Goal: Information Seeking & Learning: Find specific page/section

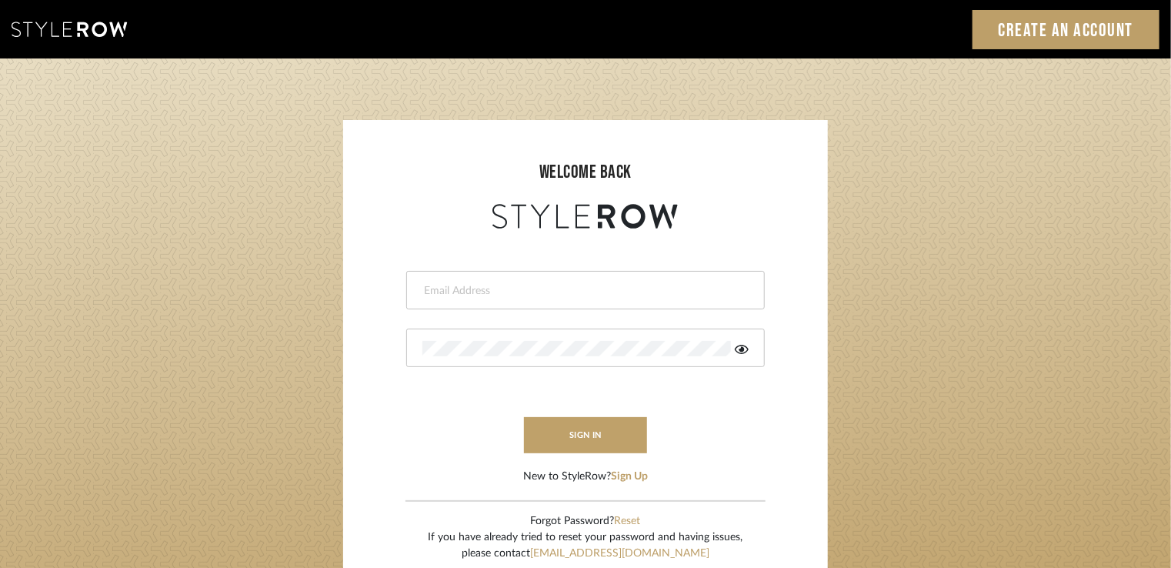
click at [559, 293] on input "email" at bounding box center [583, 290] width 322 height 15
drag, startPoint x: 572, startPoint y: 293, endPoint x: 222, endPoint y: 285, distance: 350.9
click at [222, 285] on login-page "welcome back nishi@mancini-design.com This field is required sign in New to Sty…" at bounding box center [585, 336] width 1171 height 557
type input "projects"
drag, startPoint x: 489, startPoint y: 294, endPoint x: 245, endPoint y: 273, distance: 245.5
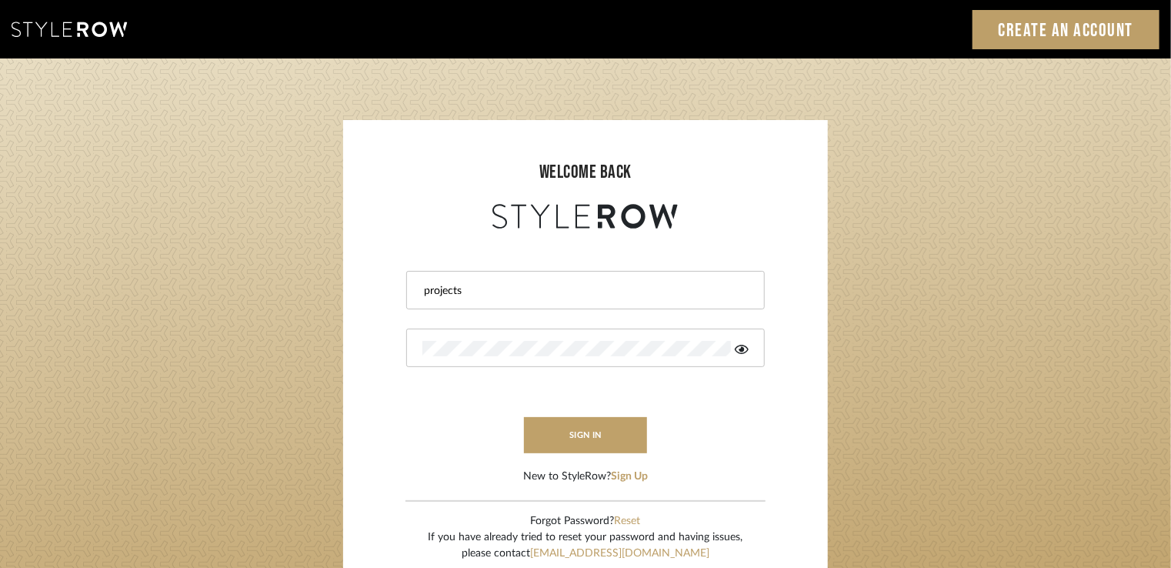
click at [285, 279] on login-page "welcome back projects This field is required sign in New to StyleRow? Sign Up F…" at bounding box center [585, 336] width 1171 height 557
type input "p"
drag, startPoint x: 442, startPoint y: 275, endPoint x: 407, endPoint y: 295, distance: 40.7
click at [411, 295] on div "p" at bounding box center [585, 290] width 359 height 38
paste input "stylerowprojects1@mancini-design.com"
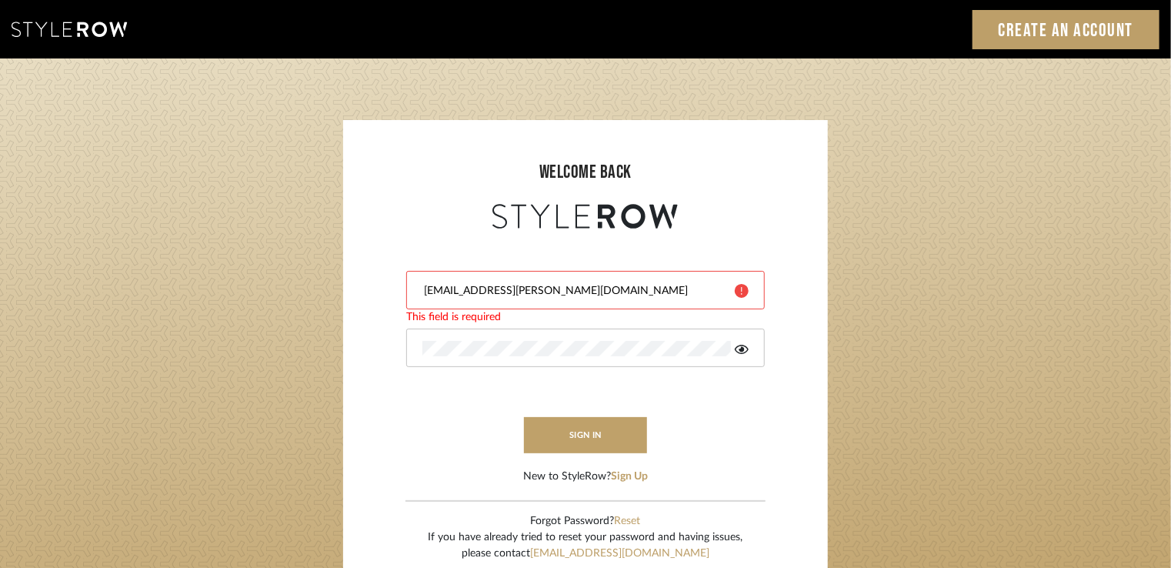
type input "stylerowprojects1@mancini-design.com"
click at [519, 398] on form "stylerowprojects1@mancini-design.com This field is required sign in New to Styl…" at bounding box center [586, 358] width 454 height 252
click at [545, 419] on button "sign in" at bounding box center [585, 435] width 123 height 36
click at [740, 349] on icon at bounding box center [742, 349] width 14 height 9
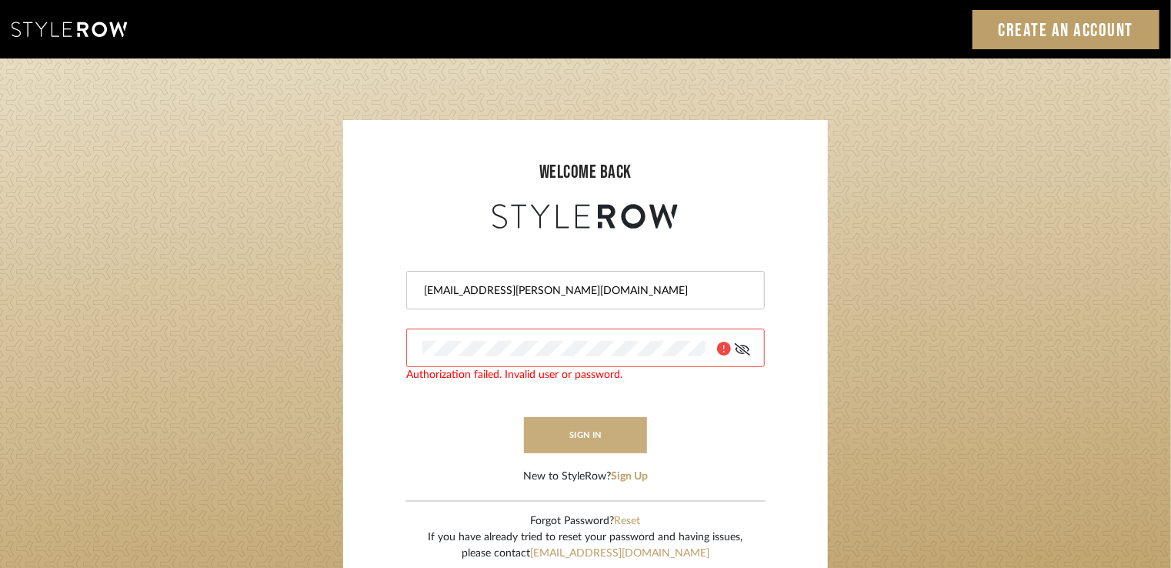
click at [579, 425] on button "sign in" at bounding box center [585, 435] width 123 height 36
click at [421, 348] on div at bounding box center [585, 348] width 359 height 38
click at [560, 450] on button "sign in" at bounding box center [585, 435] width 123 height 36
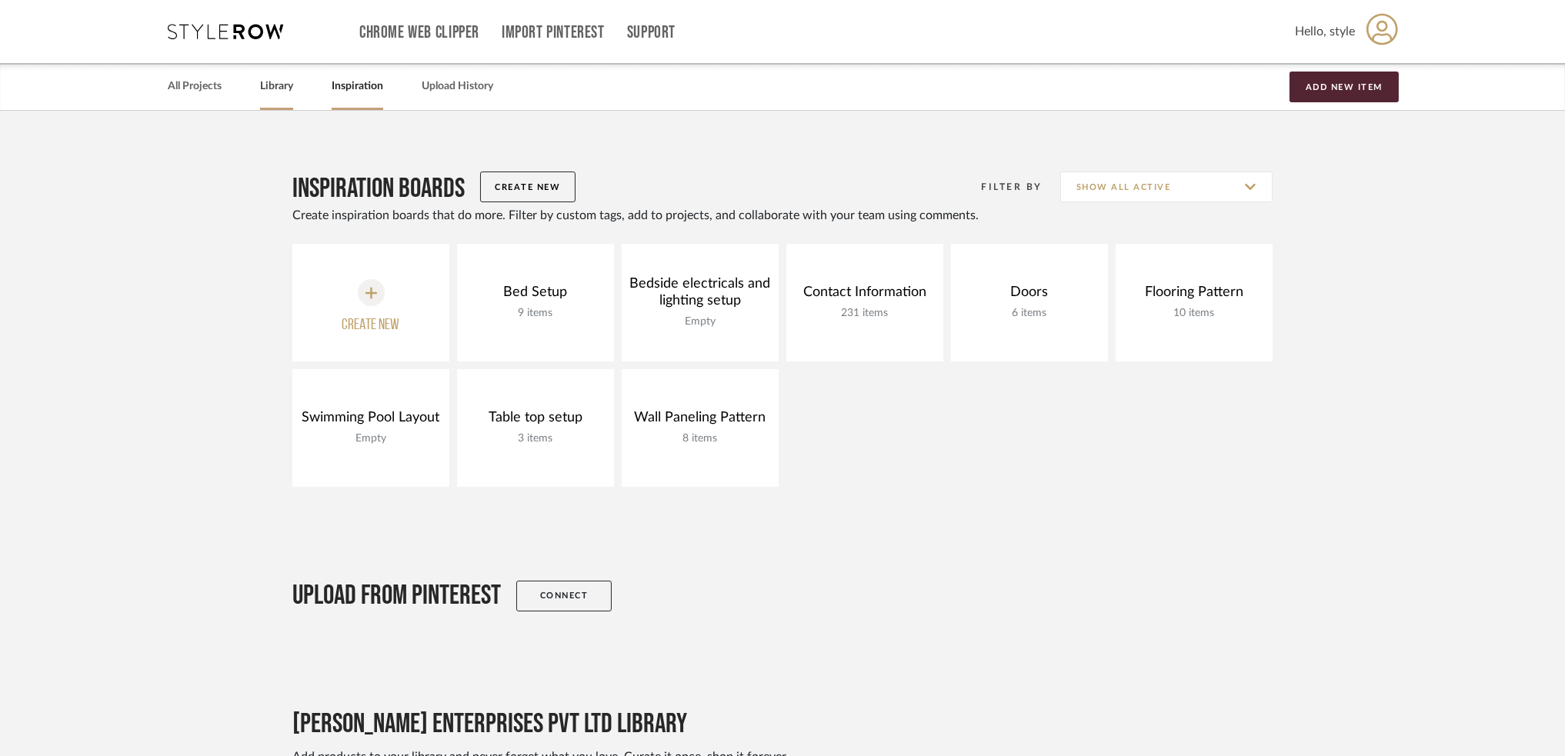
click at [283, 78] on link "Library" at bounding box center [276, 86] width 33 height 21
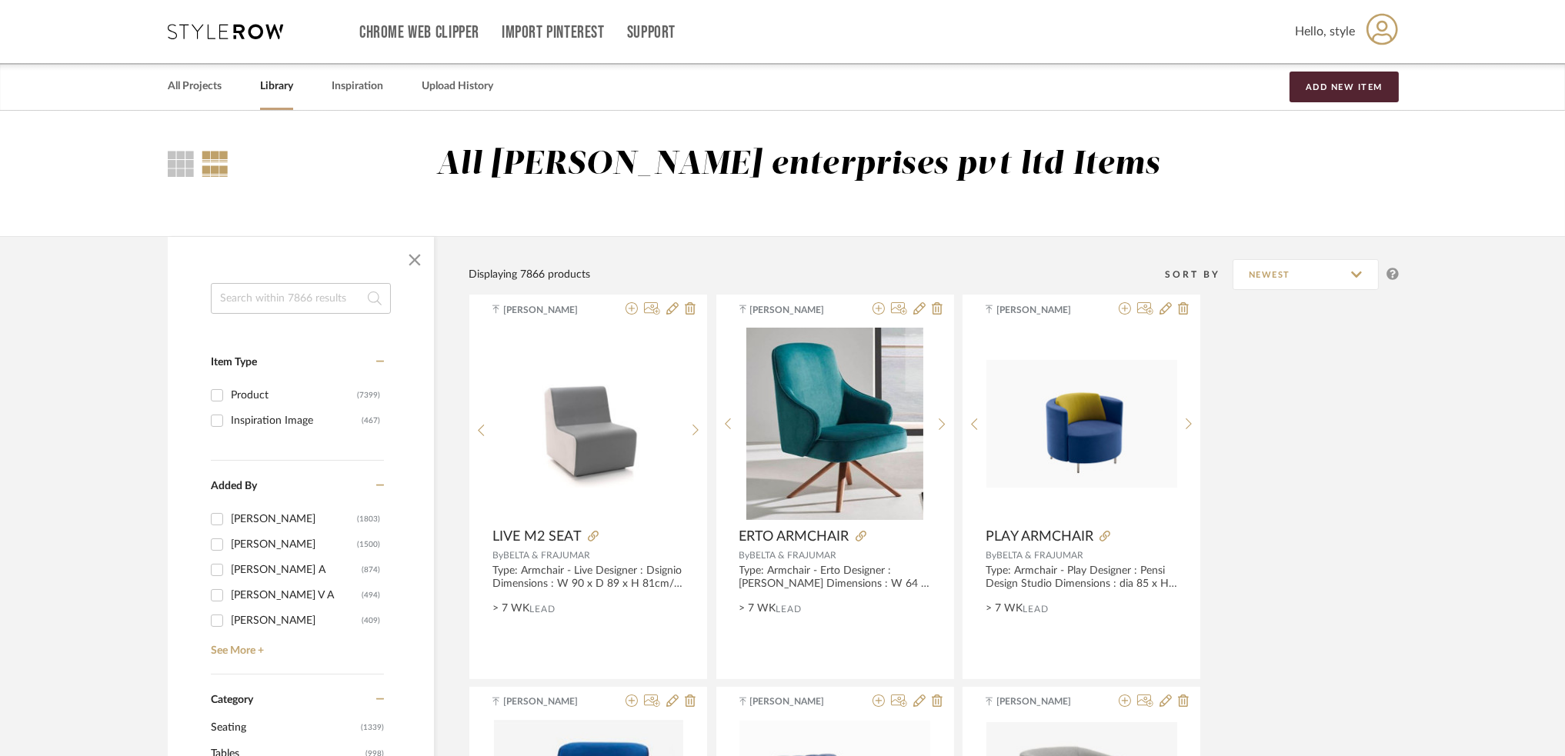
click at [324, 305] on input at bounding box center [301, 298] width 180 height 31
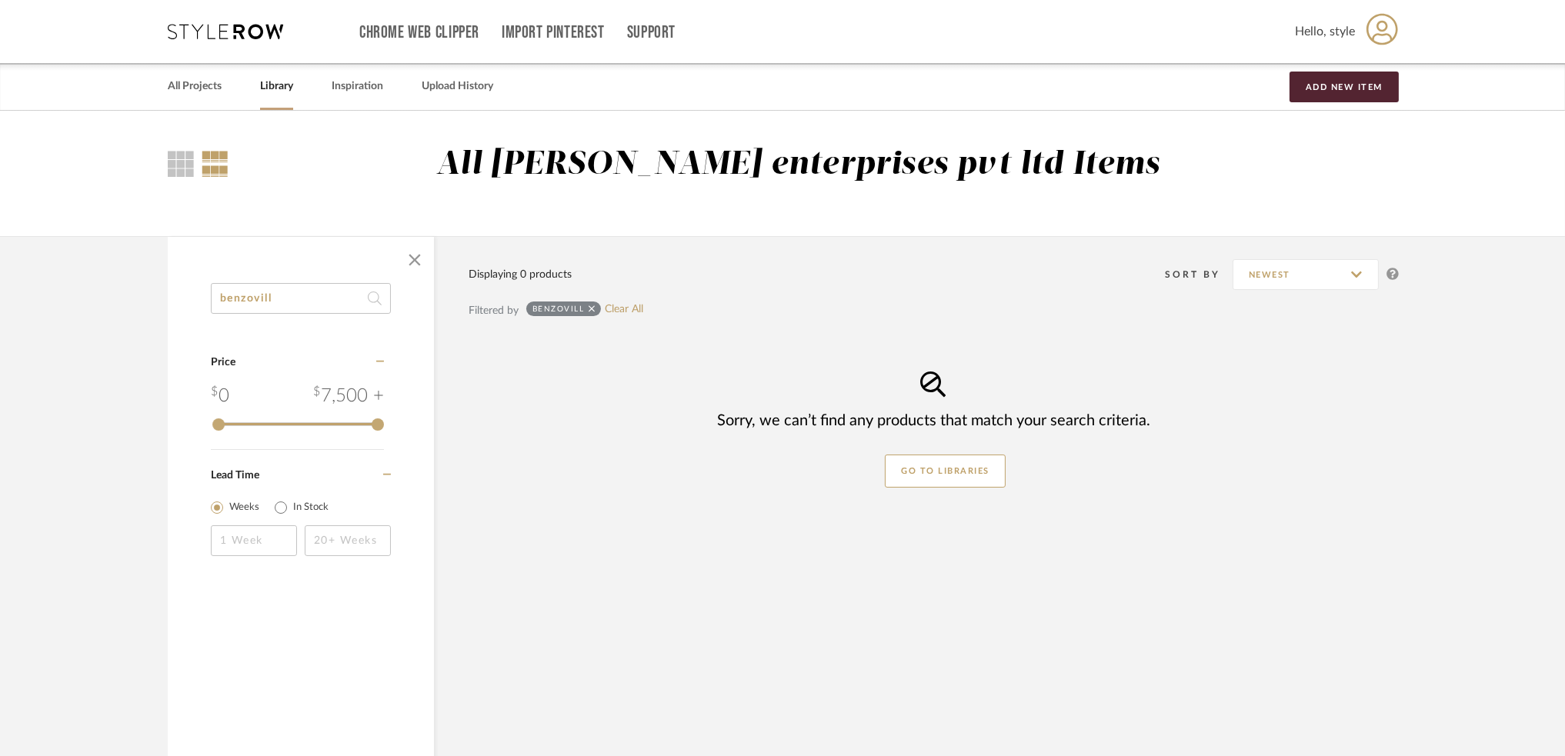
drag, startPoint x: 253, startPoint y: 299, endPoint x: 313, endPoint y: 299, distance: 60.0
click at [309, 299] on input "benzovill" at bounding box center [301, 298] width 180 height 31
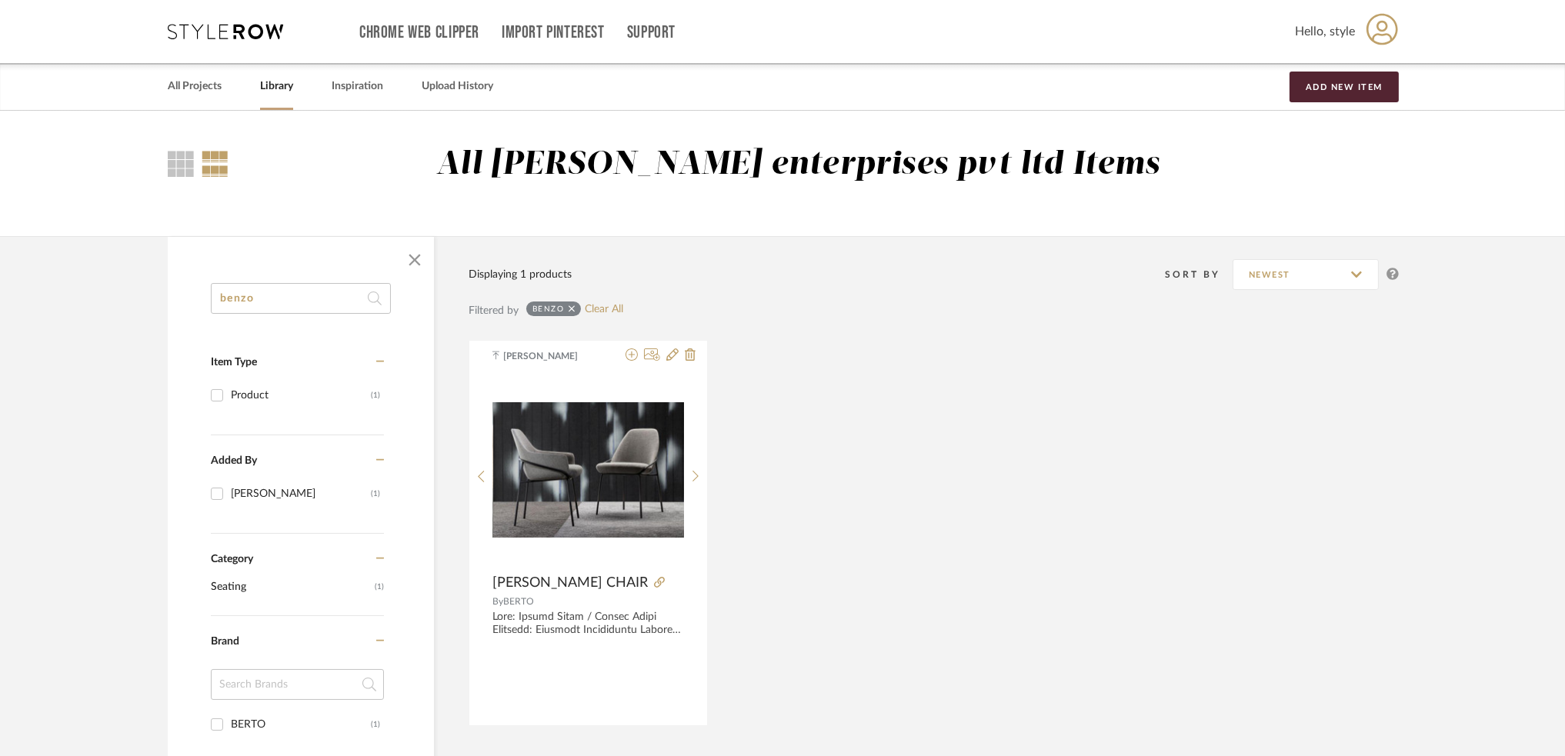
drag, startPoint x: 265, startPoint y: 306, endPoint x: 84, endPoint y: 306, distance: 181.6
click at [99, 306] on library-search-items "benzo Item Type Product (1) Added By Nivedhitha Sekar (1) Category Seating (1) …" at bounding box center [782, 679] width 1565 height 886
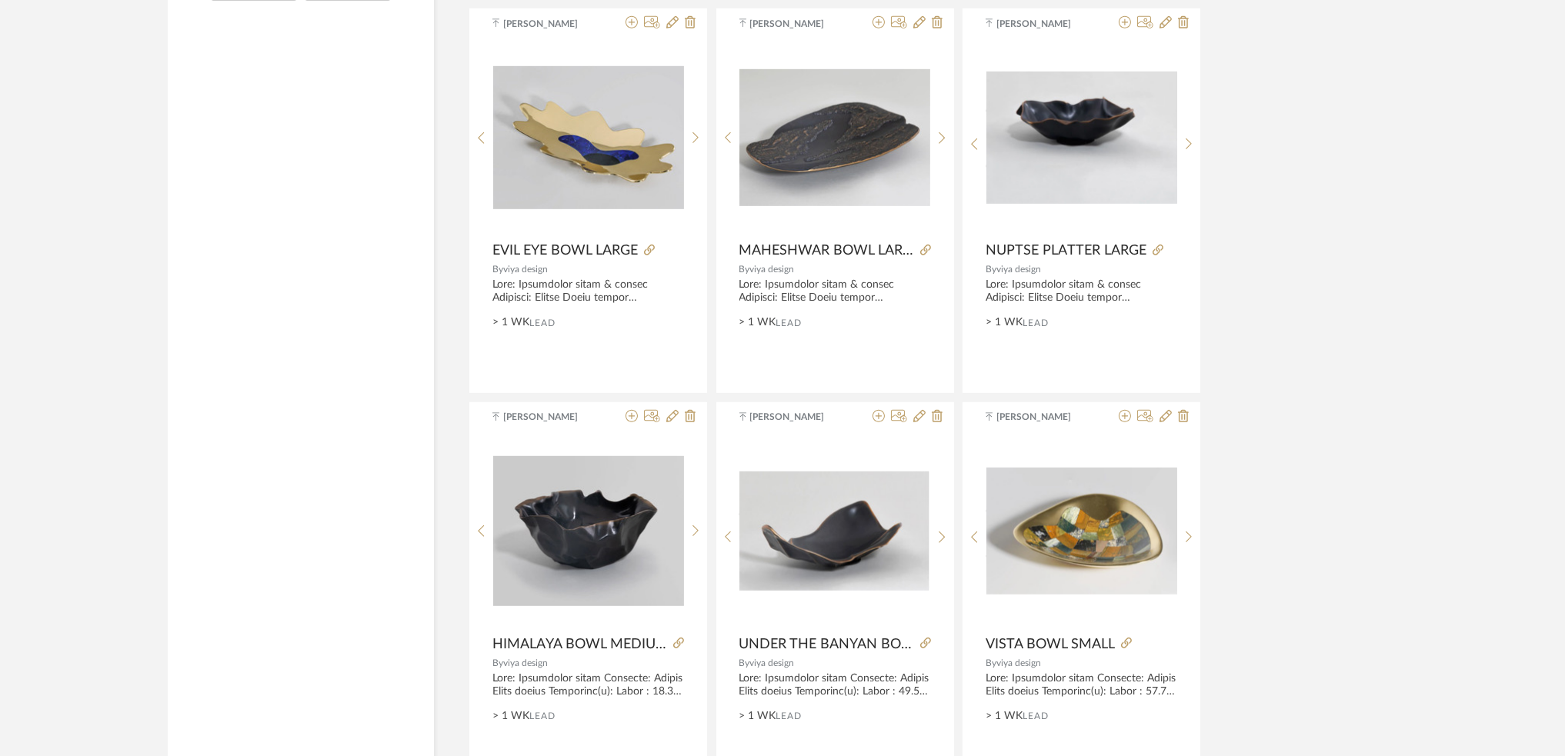
scroll to position [1743, 0]
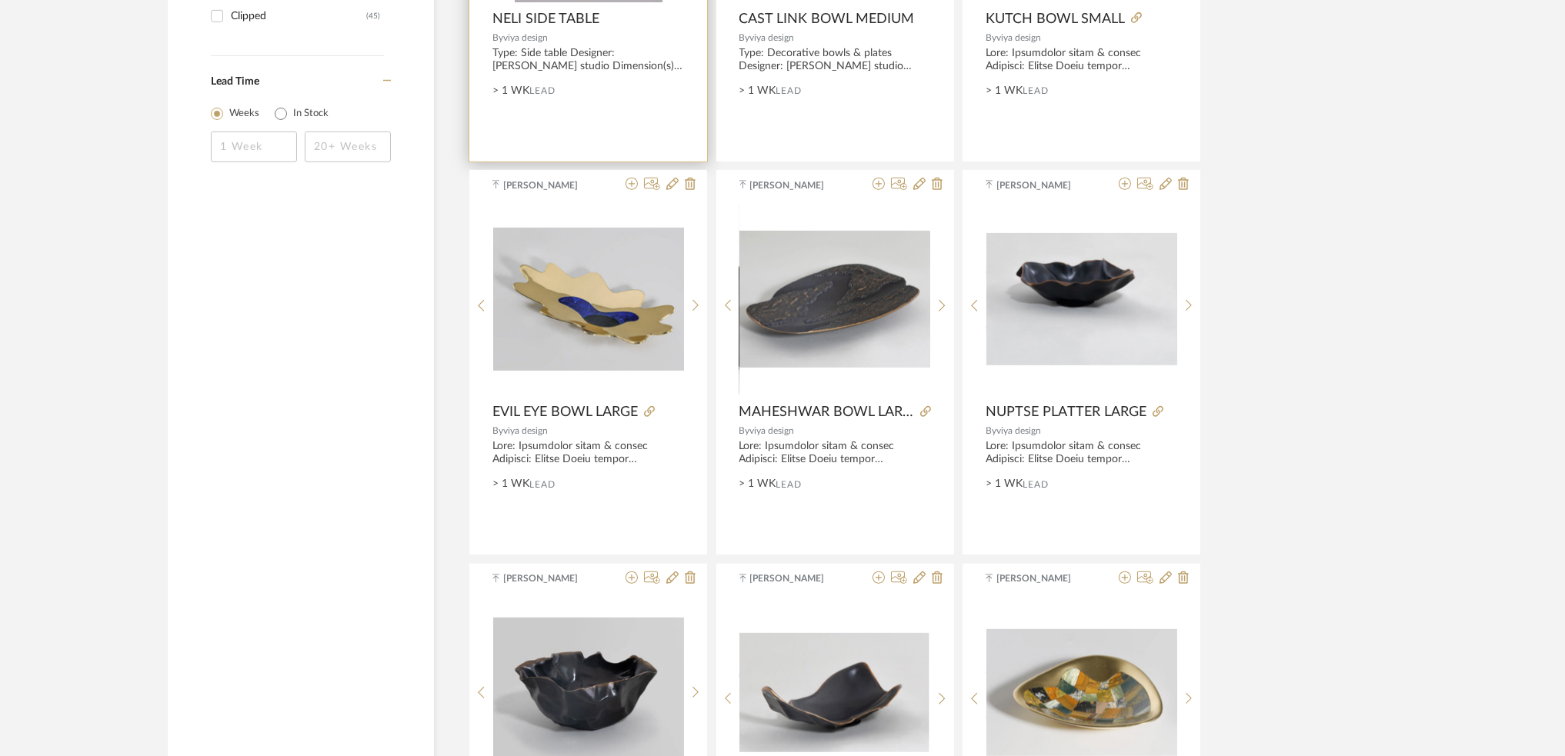
type input "vill"
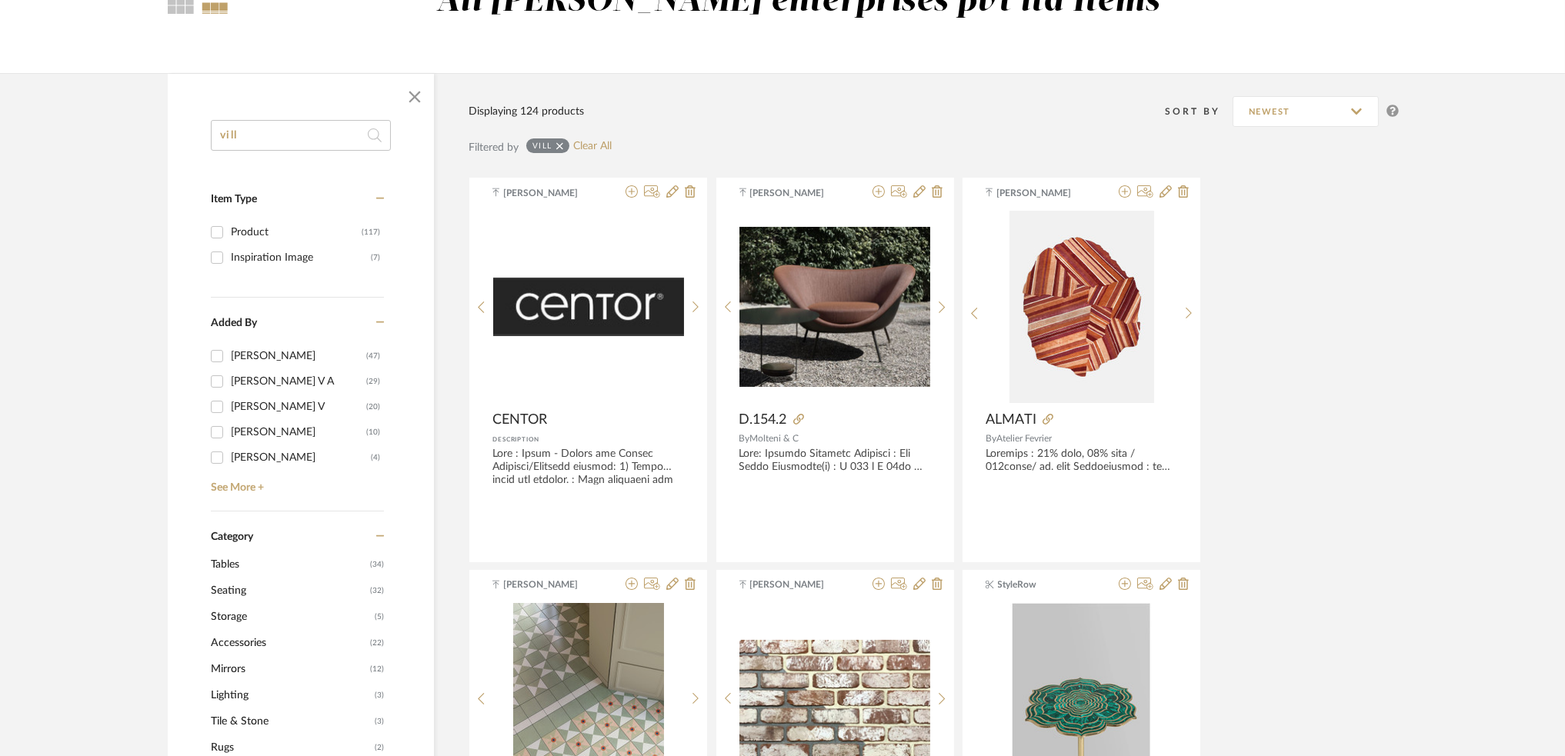
scroll to position [0, 0]
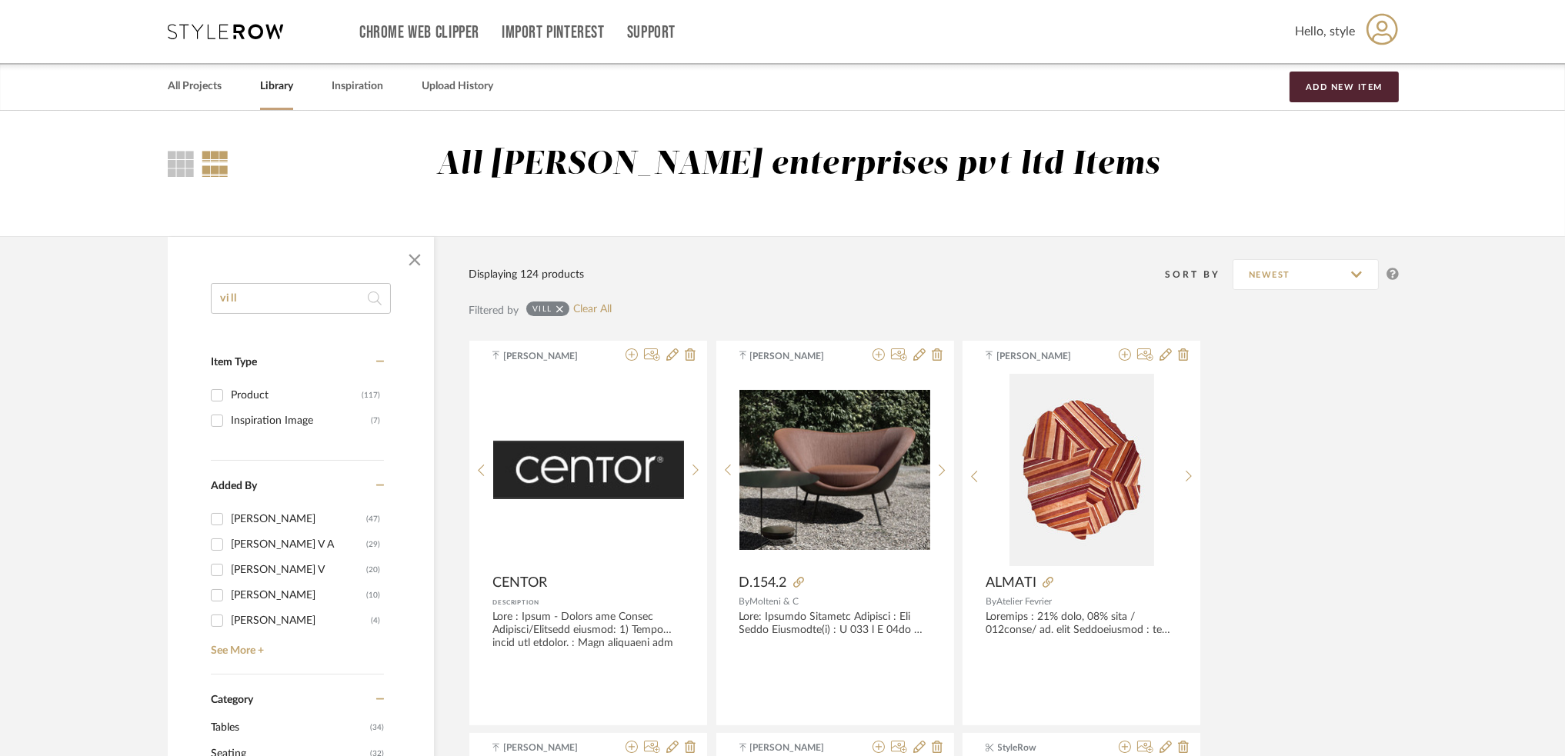
click at [1368, 35] on icon at bounding box center [1382, 29] width 32 height 32
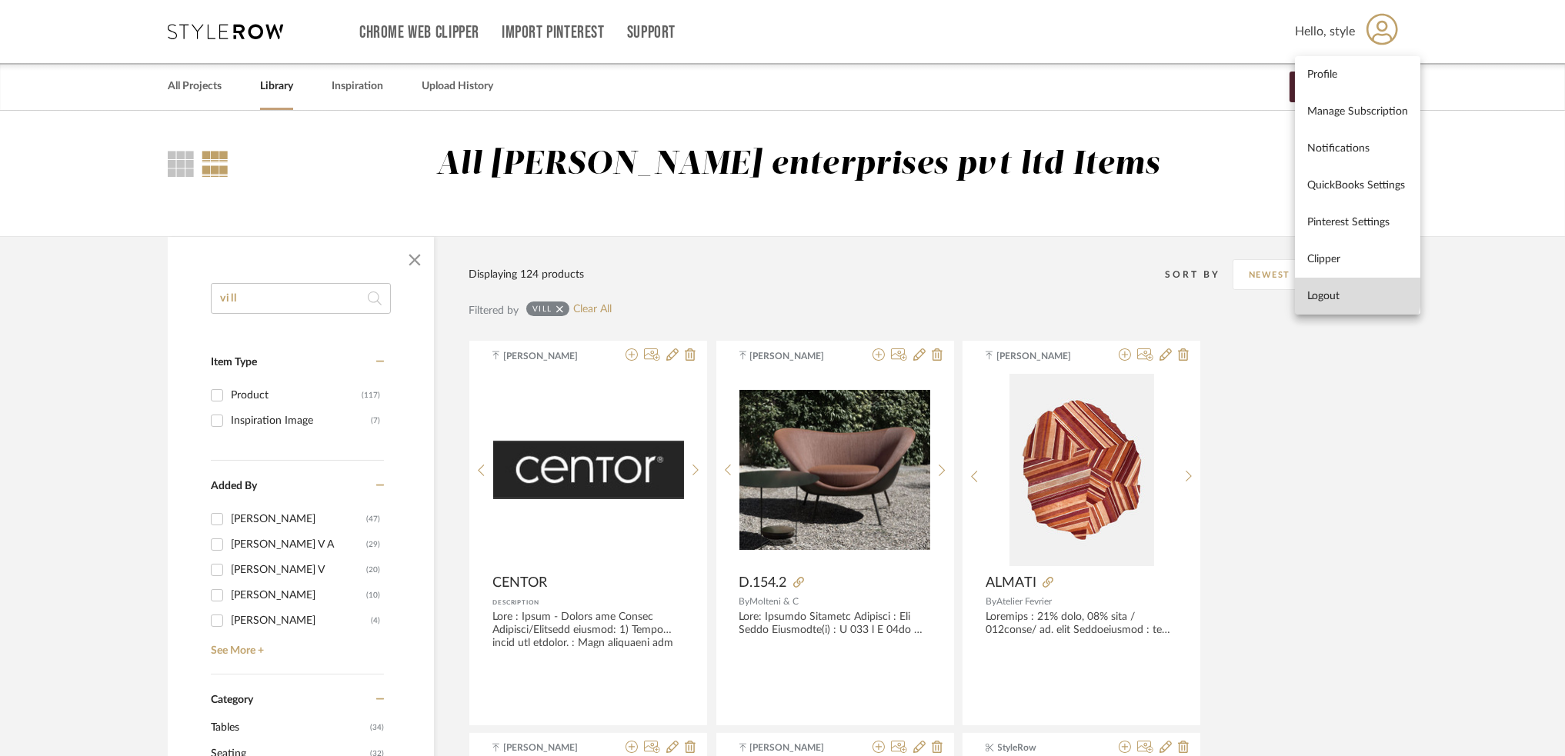
click at [1332, 287] on button "Logout" at bounding box center [1357, 296] width 125 height 37
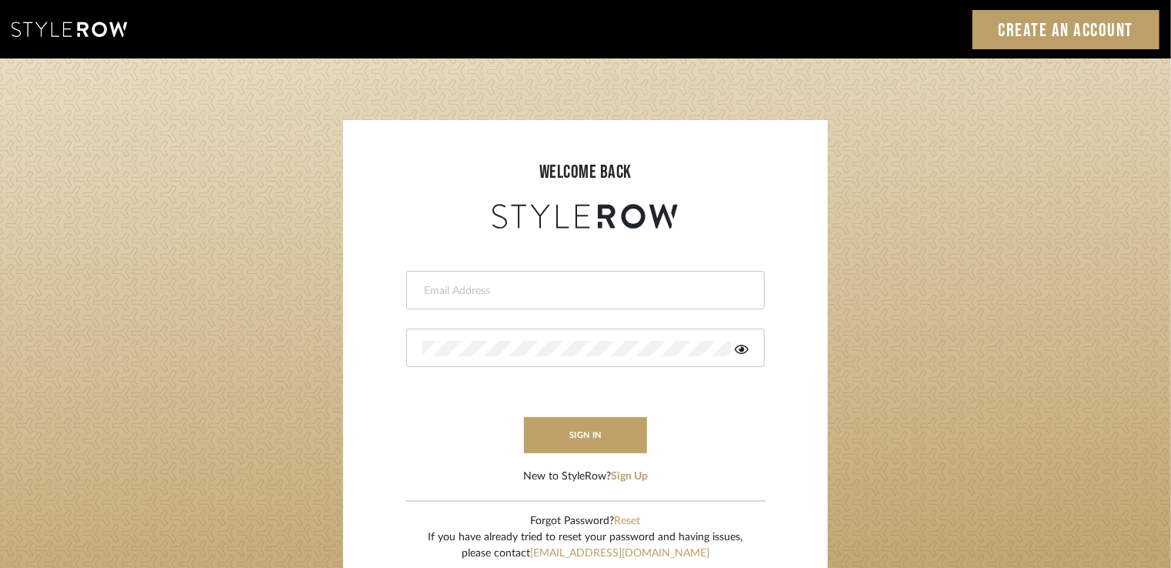
click at [596, 282] on div at bounding box center [585, 290] width 359 height 38
drag, startPoint x: 432, startPoint y: 302, endPoint x: 406, endPoint y: 295, distance: 26.5
click at [406, 295] on div "p" at bounding box center [585, 290] width 359 height 38
drag, startPoint x: 431, startPoint y: 297, endPoint x: 409, endPoint y: 294, distance: 21.8
click at [409, 294] on div "p" at bounding box center [585, 290] width 359 height 38
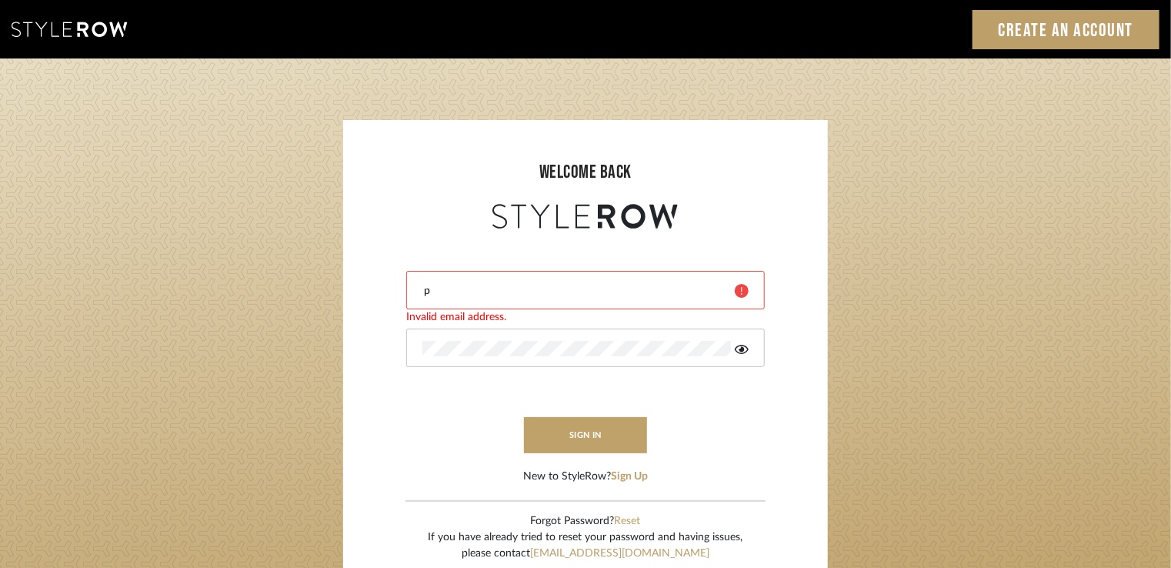
paste input "[EMAIL_ADDRESS][PERSON_NAME][DOMAIN_NAME]"
type input "[EMAIL_ADDRESS][PERSON_NAME][DOMAIN_NAME]"
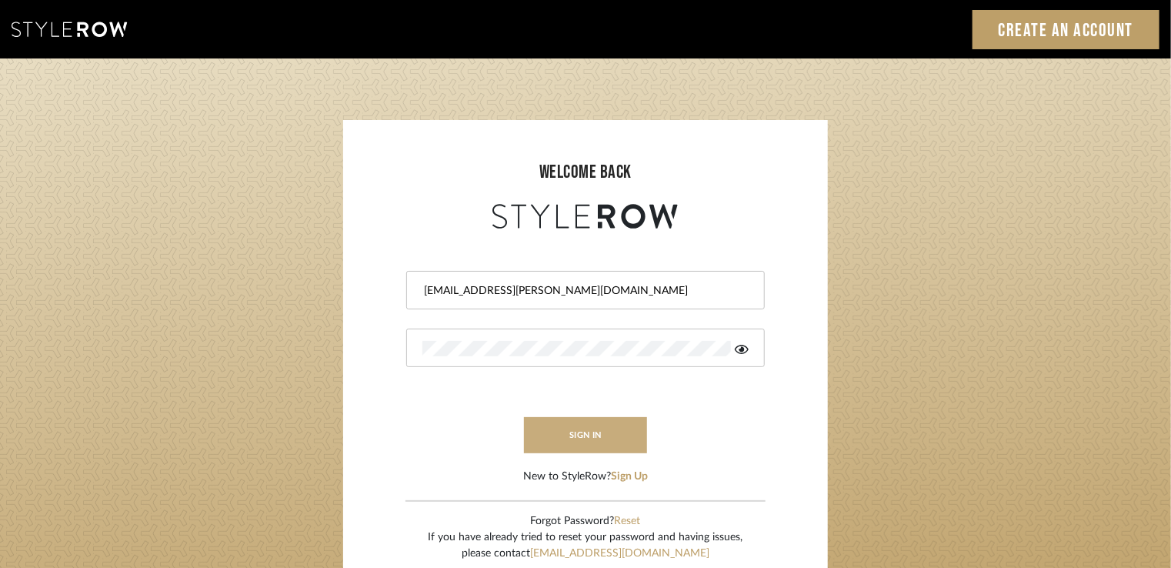
click at [566, 429] on button "sign in" at bounding box center [585, 435] width 123 height 36
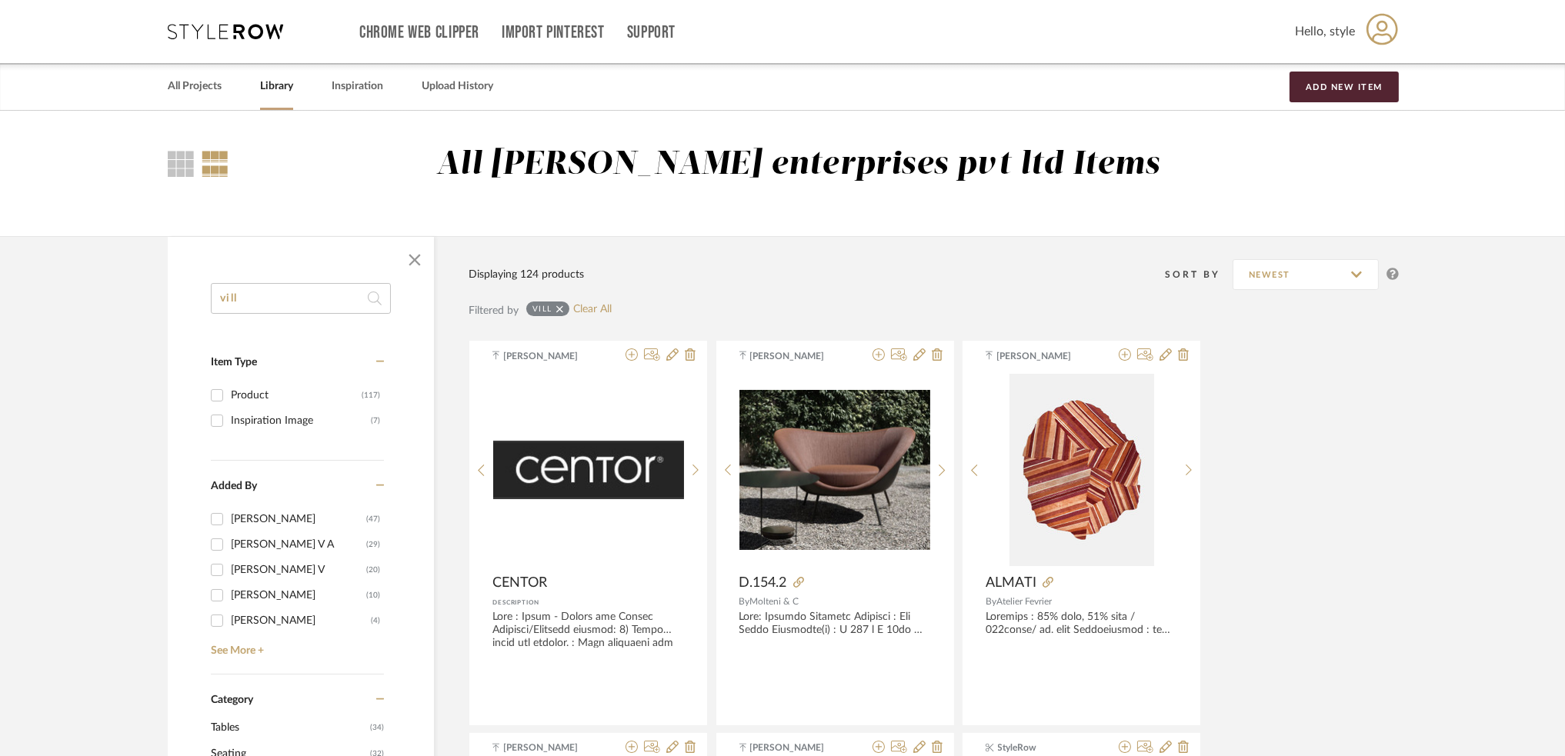
drag, startPoint x: 246, startPoint y: 307, endPoint x: 199, endPoint y: 301, distance: 47.3
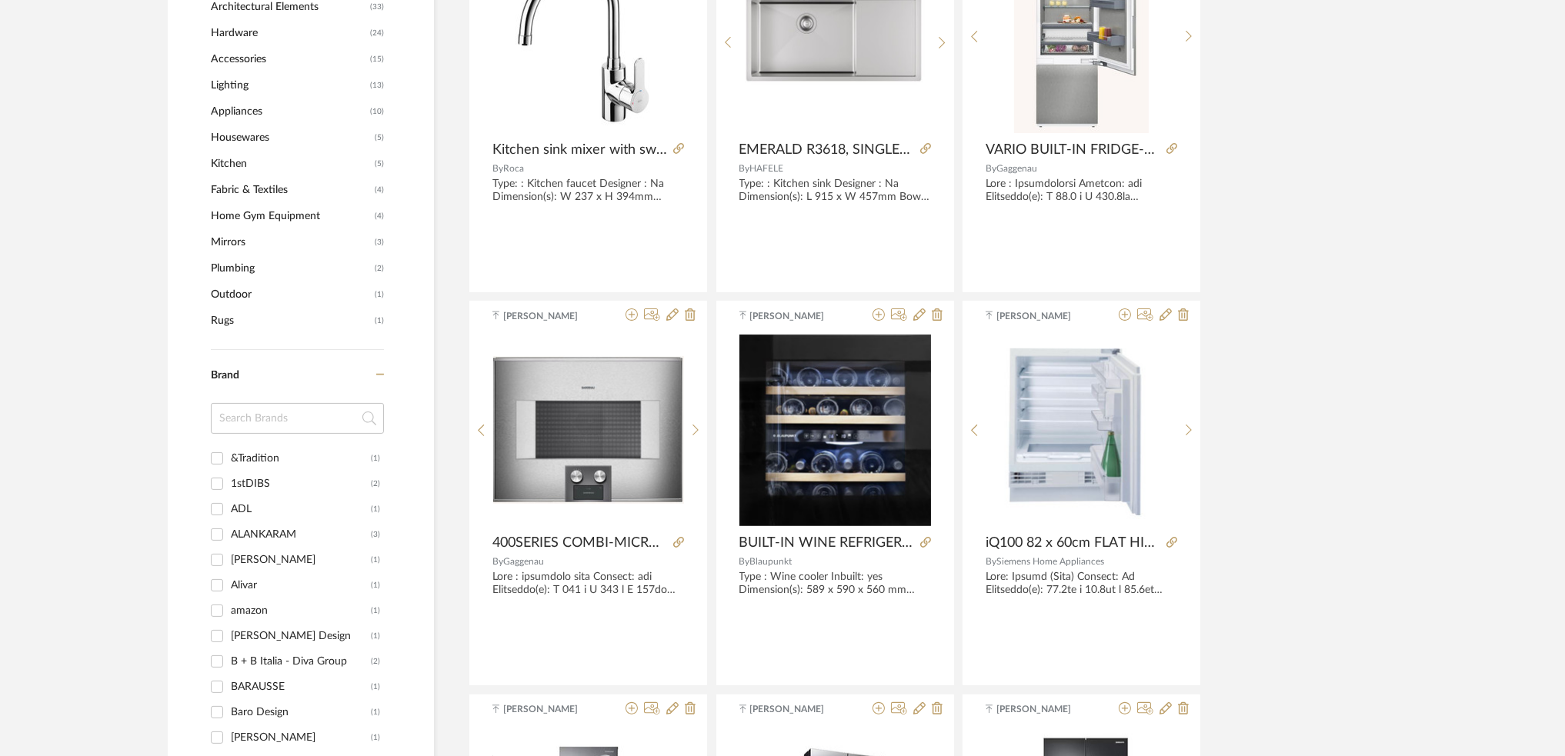
scroll to position [718, 0]
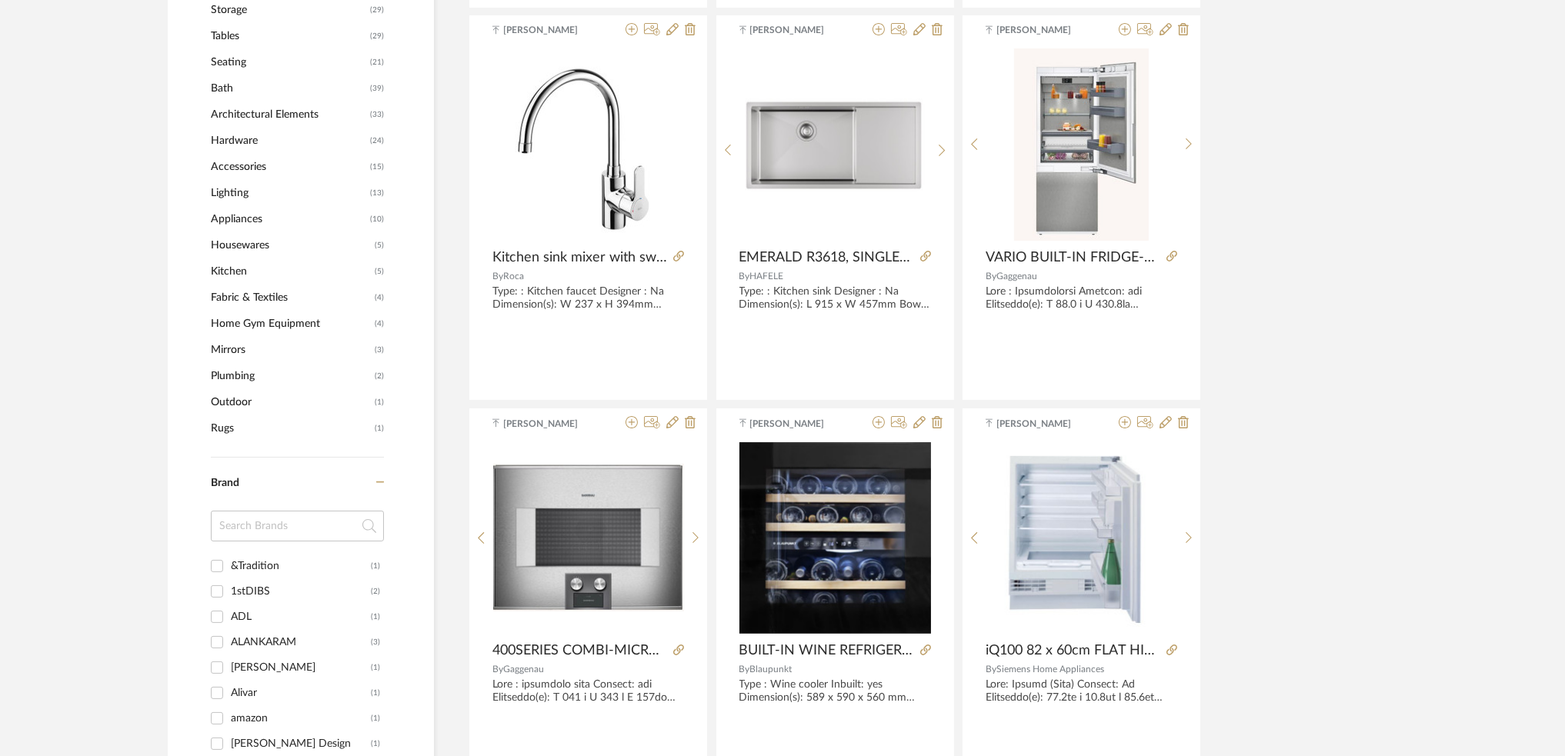
type input "handle"
click at [249, 145] on span "Hardware" at bounding box center [288, 141] width 155 height 26
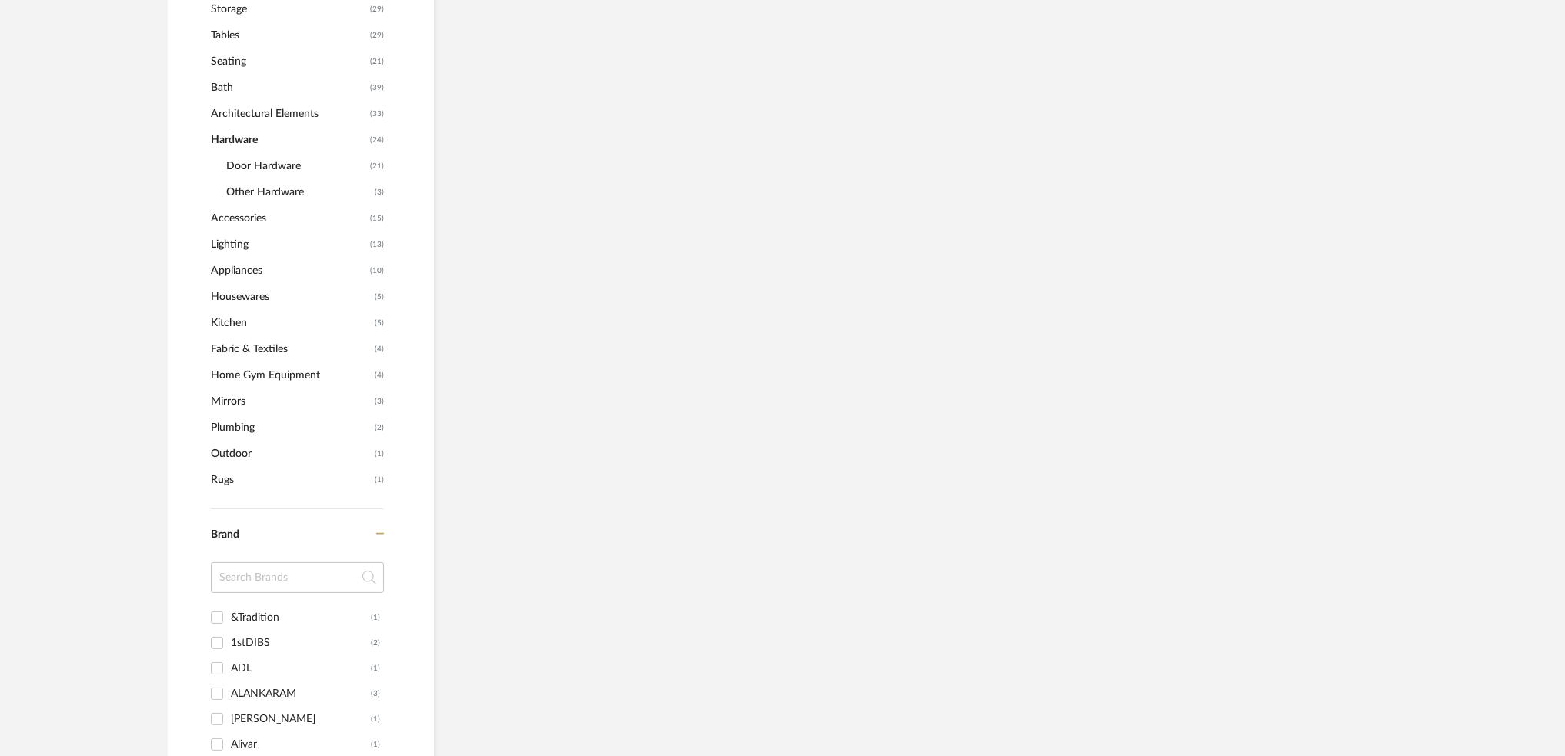
scroll to position [716, 0]
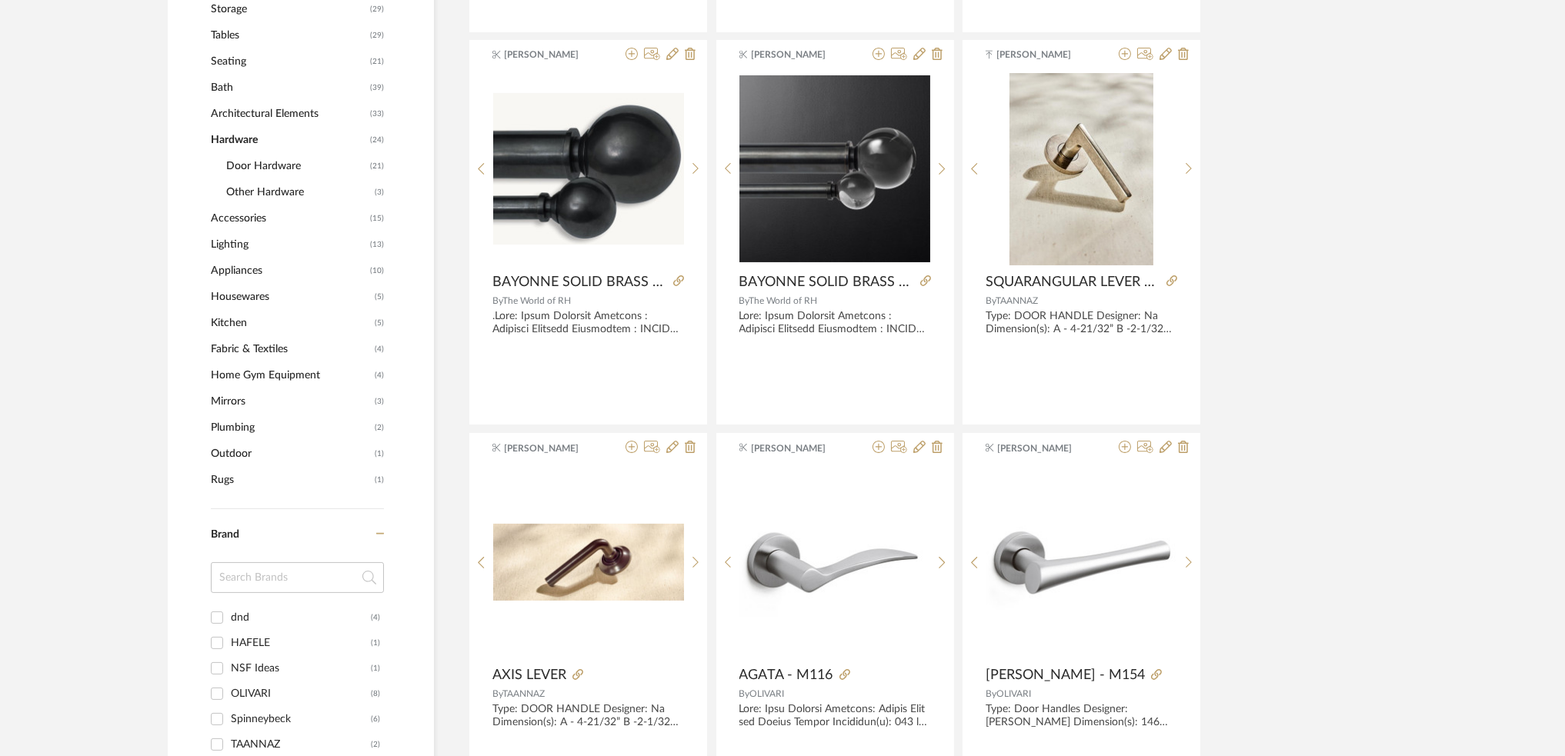
click at [259, 169] on span "Door Hardware" at bounding box center [296, 166] width 140 height 26
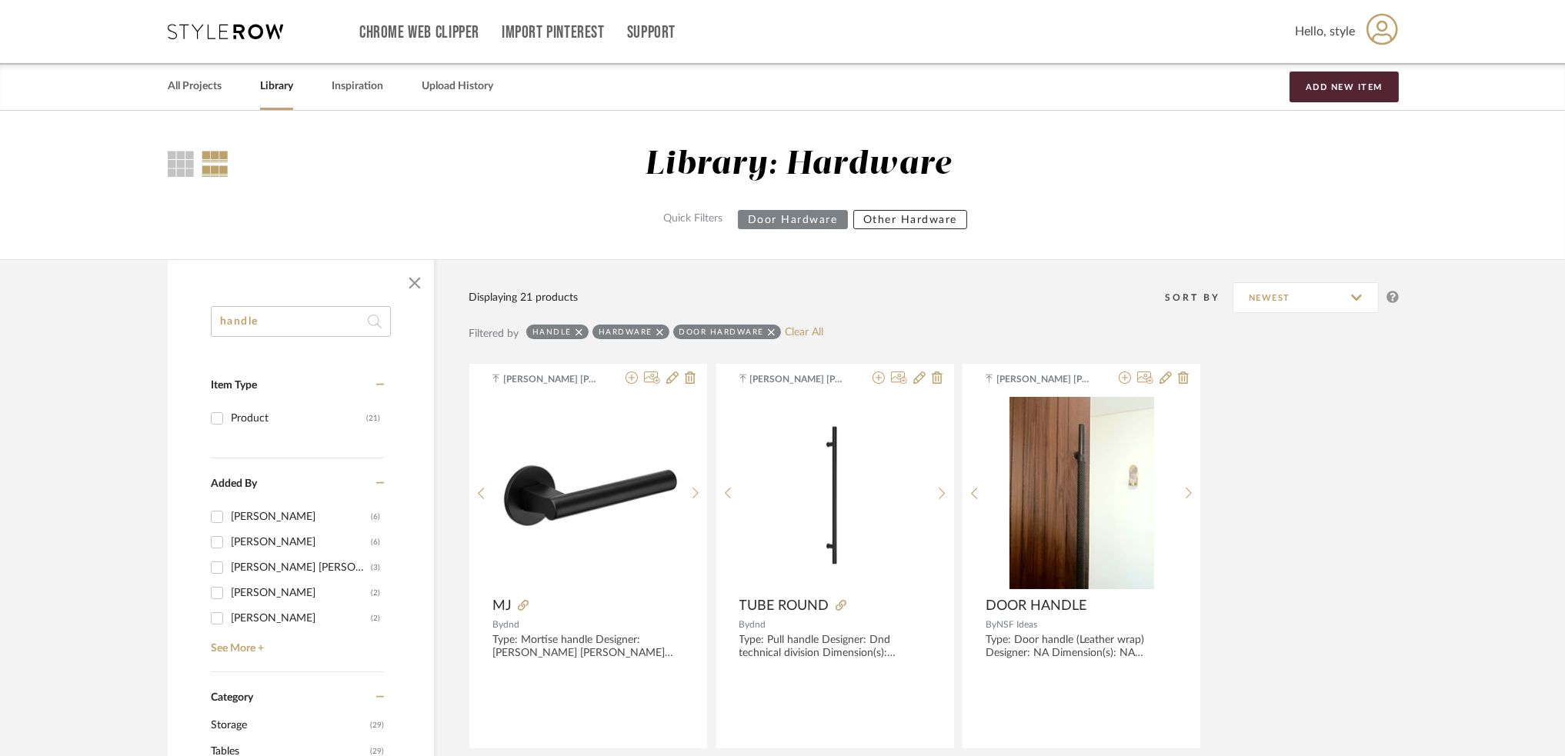
click at [1333, 34] on span "Hello, style" at bounding box center [1325, 31] width 60 height 18
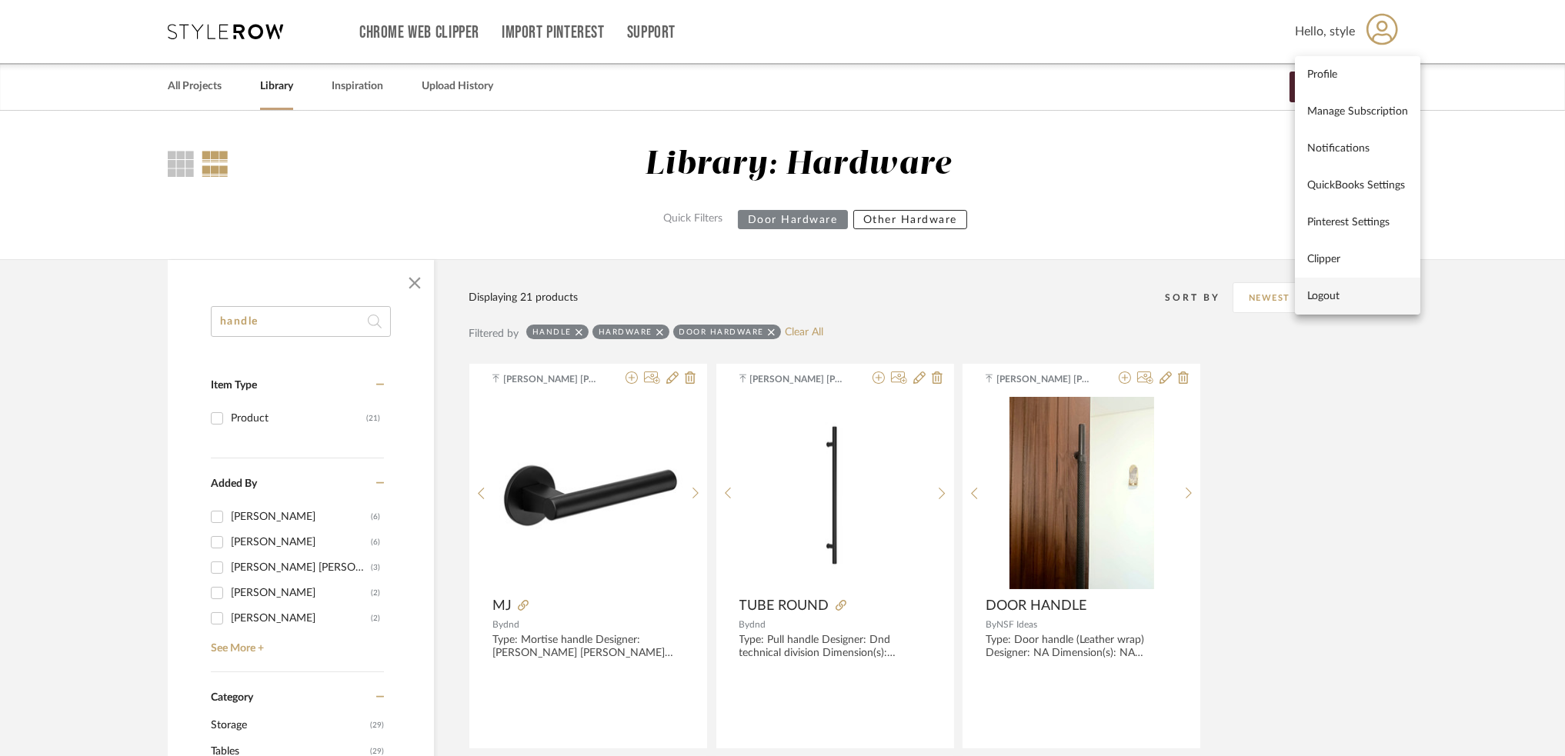
click at [1327, 296] on span "Logout" at bounding box center [1357, 295] width 101 height 13
